Goal: Task Accomplishment & Management: Complete application form

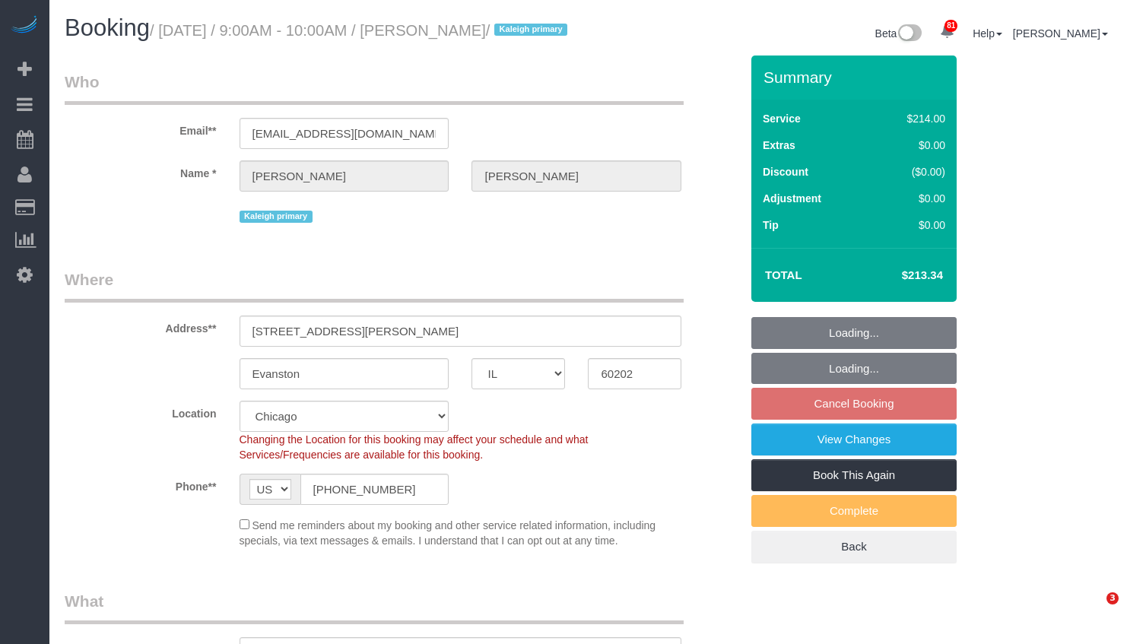
select select "IL"
select select "object:1191"
select select "string:fspay-7236a8eb-74ed-4d59-b276-9f6a53f4bee0"
select select "512"
select select "number:1"
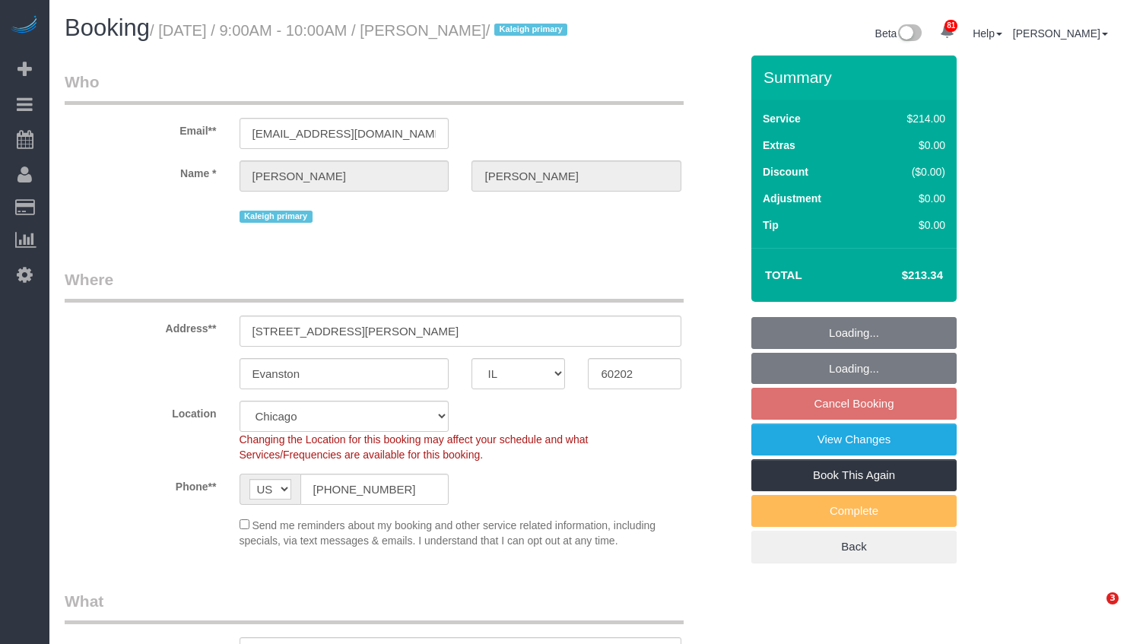
select select "number:58"
select select "number:139"
select select "number:104"
select select "2"
select select "5"
